Goal: Transaction & Acquisition: Purchase product/service

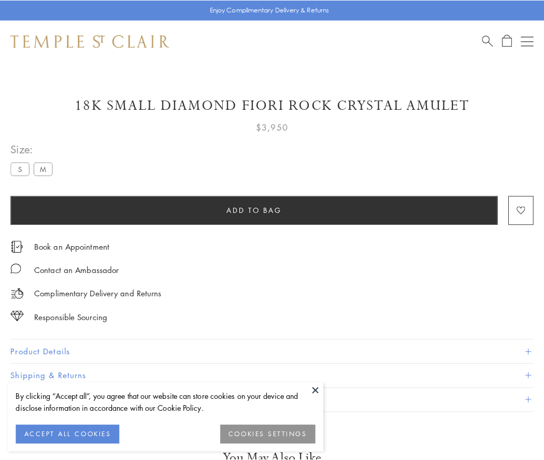
scroll to position [45, 0]
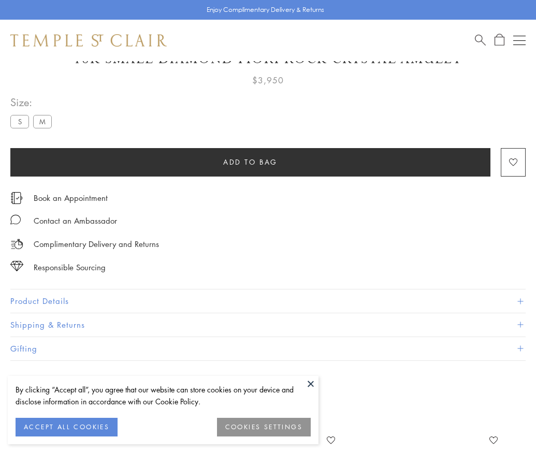
click at [250, 162] on span "Add to bag" at bounding box center [250, 161] width 54 height 11
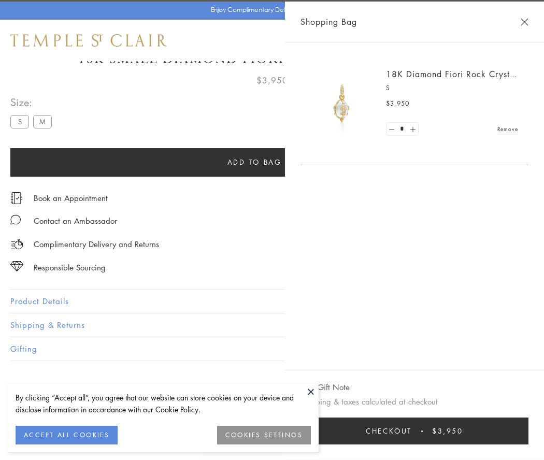
click at [528, 431] on button "Checkout $3,950" at bounding box center [414, 431] width 228 height 27
